Goal: Task Accomplishment & Management: Manage account settings

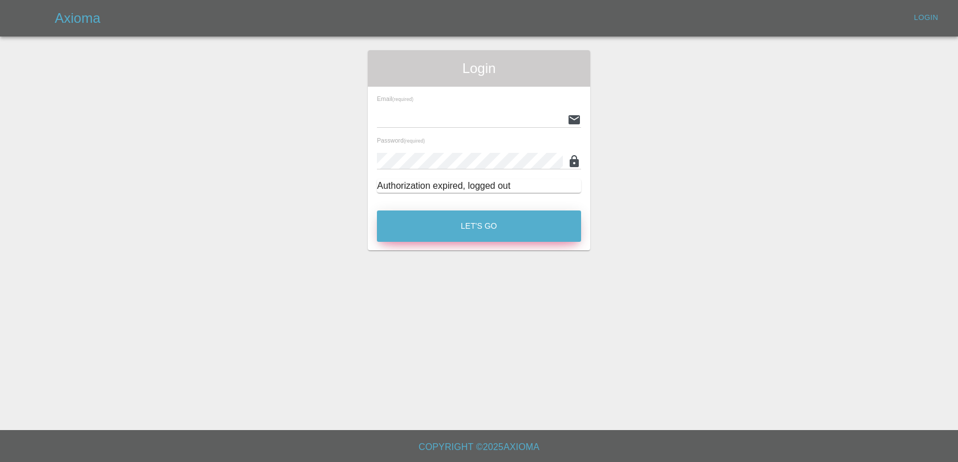
type input "[EMAIL_ADDRESS][DOMAIN_NAME]"
click at [492, 218] on button "Let's Go" at bounding box center [479, 225] width 204 height 31
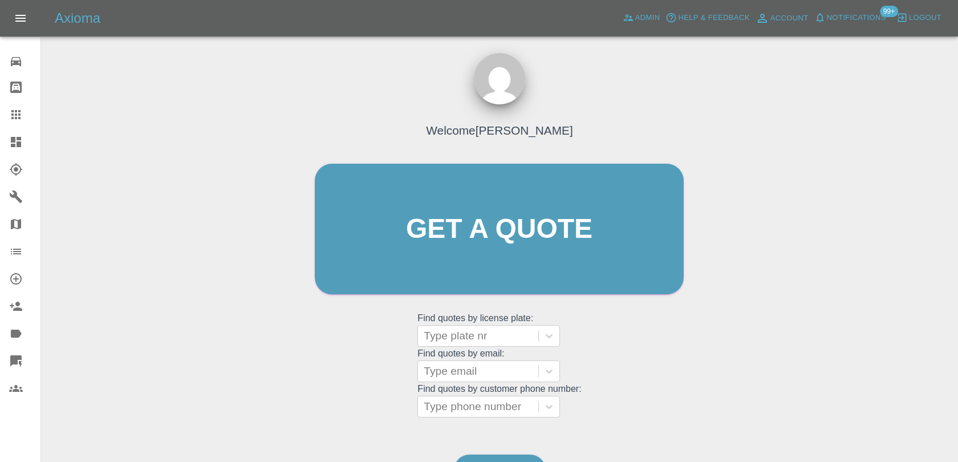
click at [859, 15] on span "Notifications" at bounding box center [856, 17] width 59 height 13
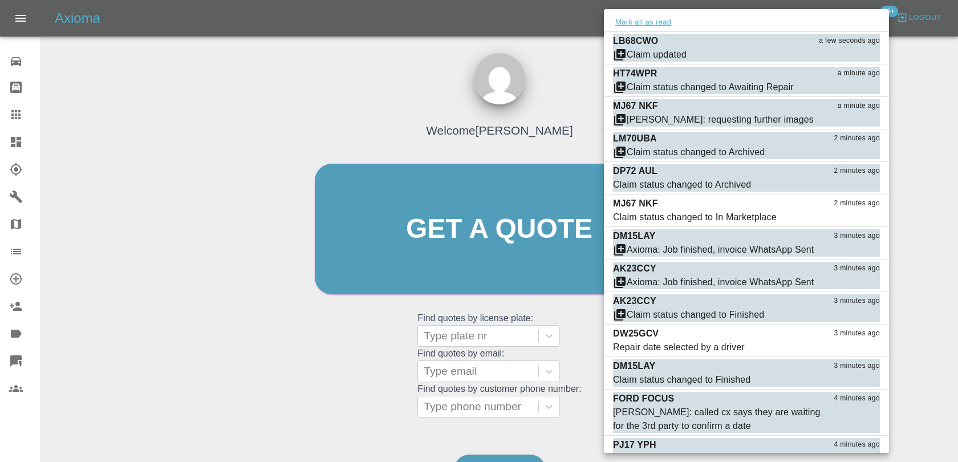
click at [666, 23] on button "Mark all as read" at bounding box center [643, 22] width 60 height 13
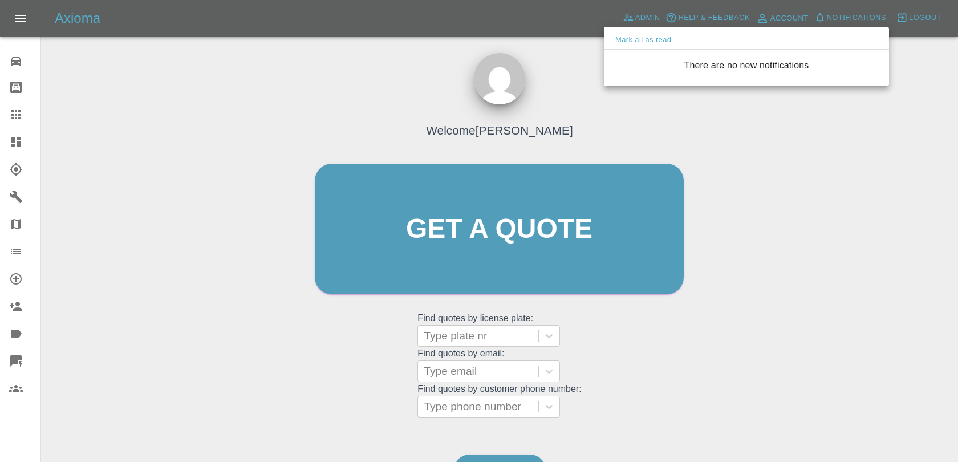
click at [586, 103] on div at bounding box center [479, 231] width 958 height 462
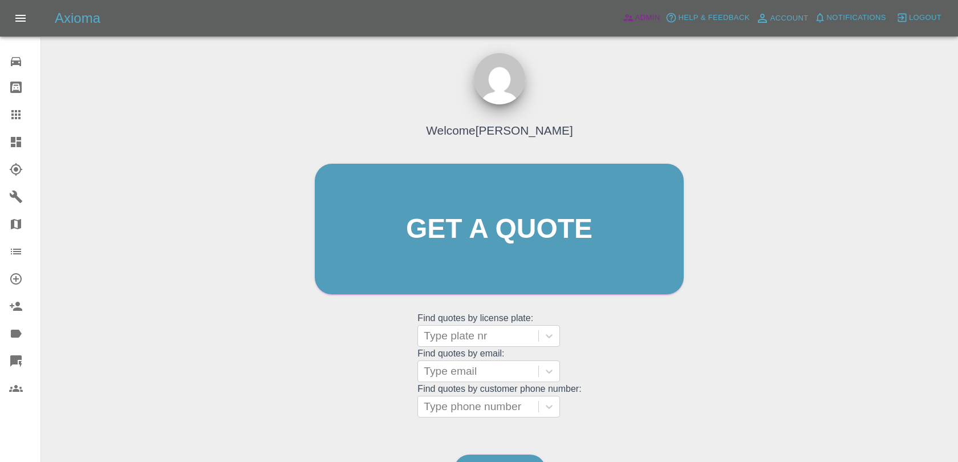
click at [642, 15] on span "Admin" at bounding box center [647, 17] width 25 height 13
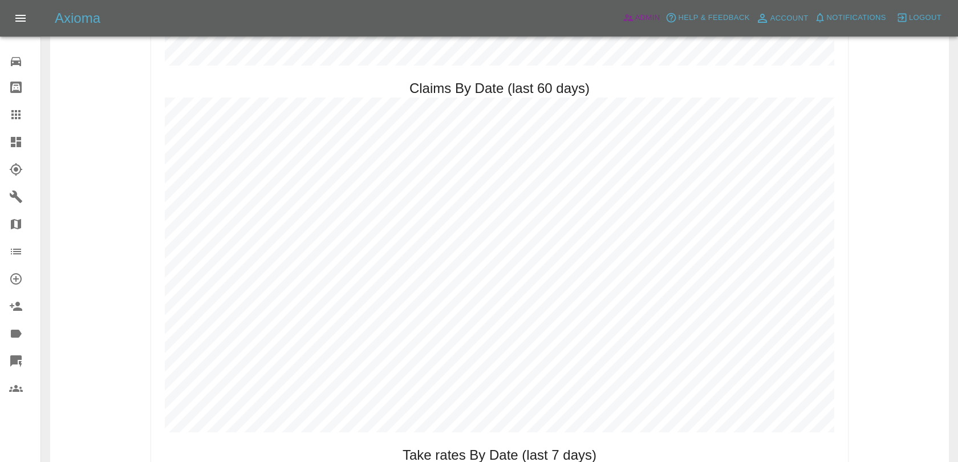
scroll to position [1258, 0]
